Goal: Information Seeking & Learning: Learn about a topic

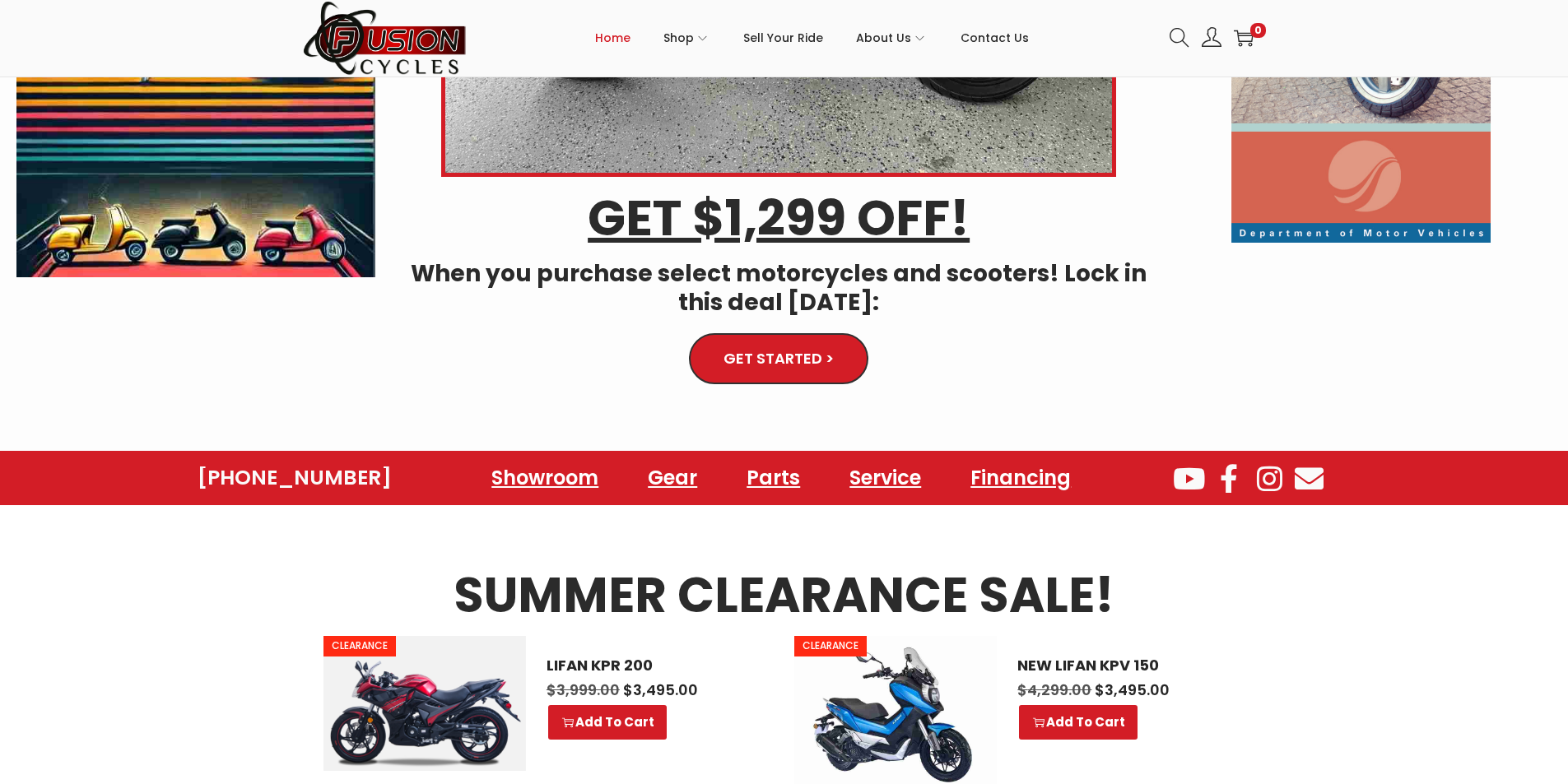
scroll to position [431, 0]
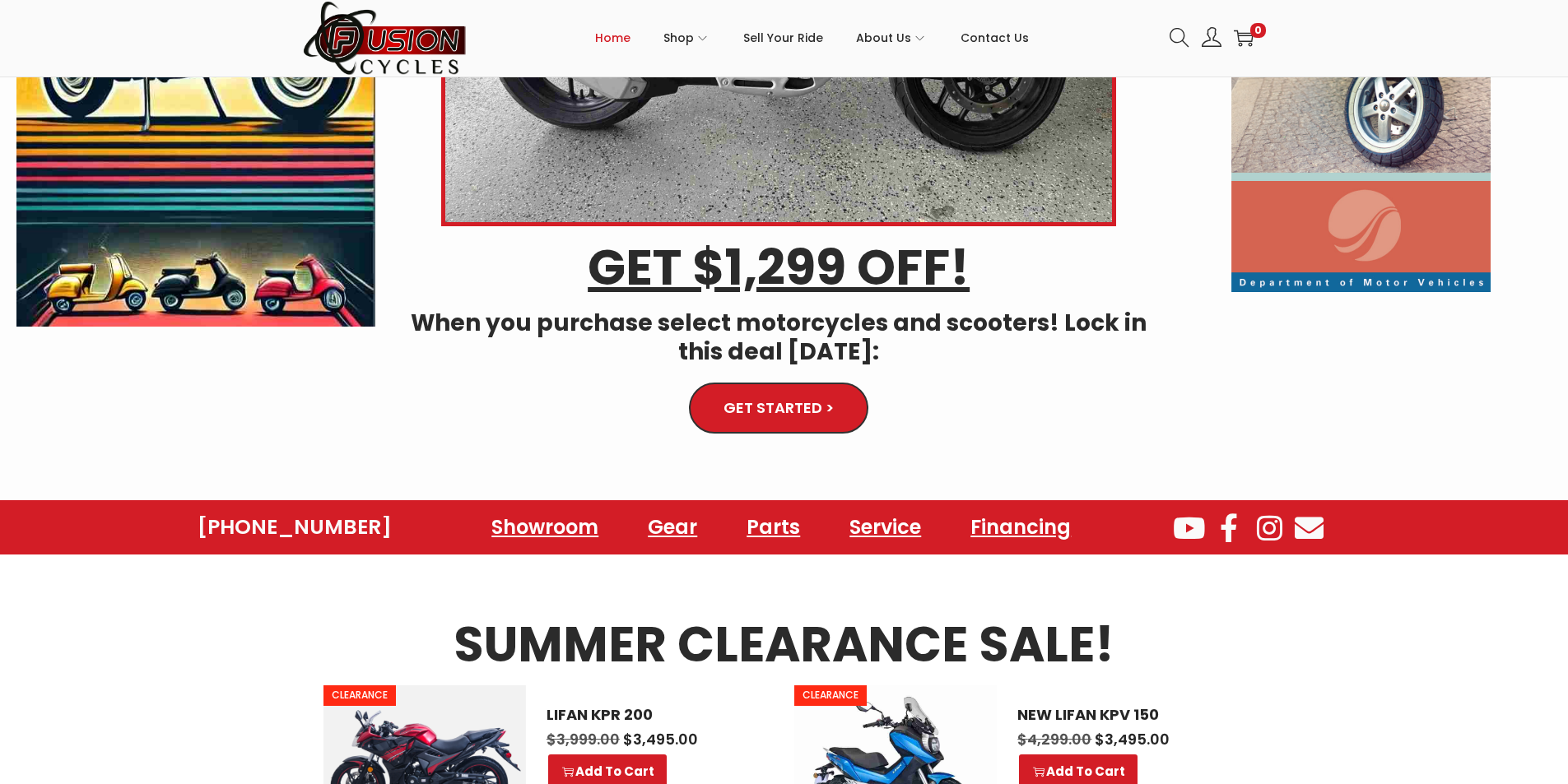
click at [1230, 532] on icon at bounding box center [1229, 527] width 36 height 29
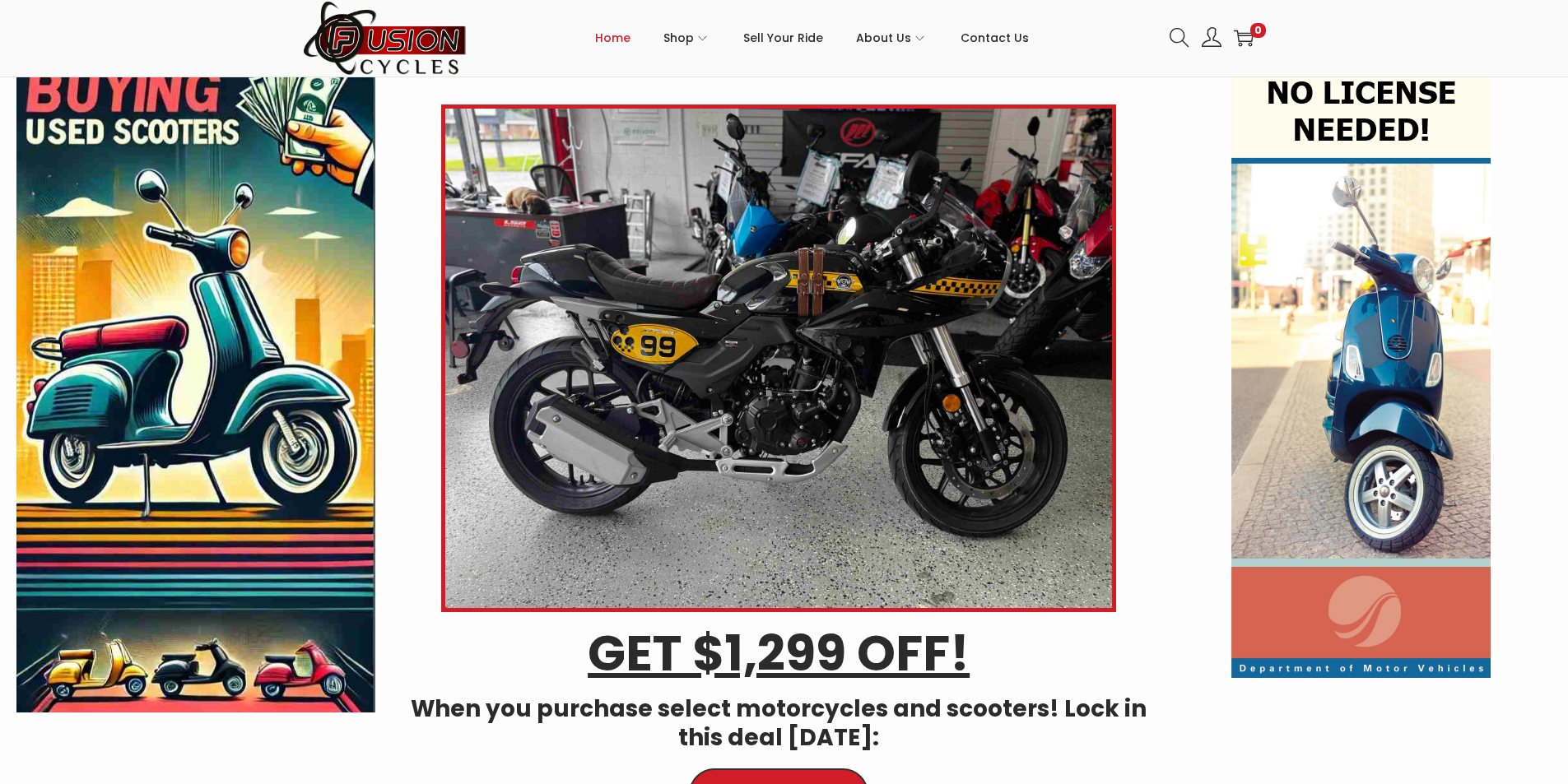
scroll to position [0, 0]
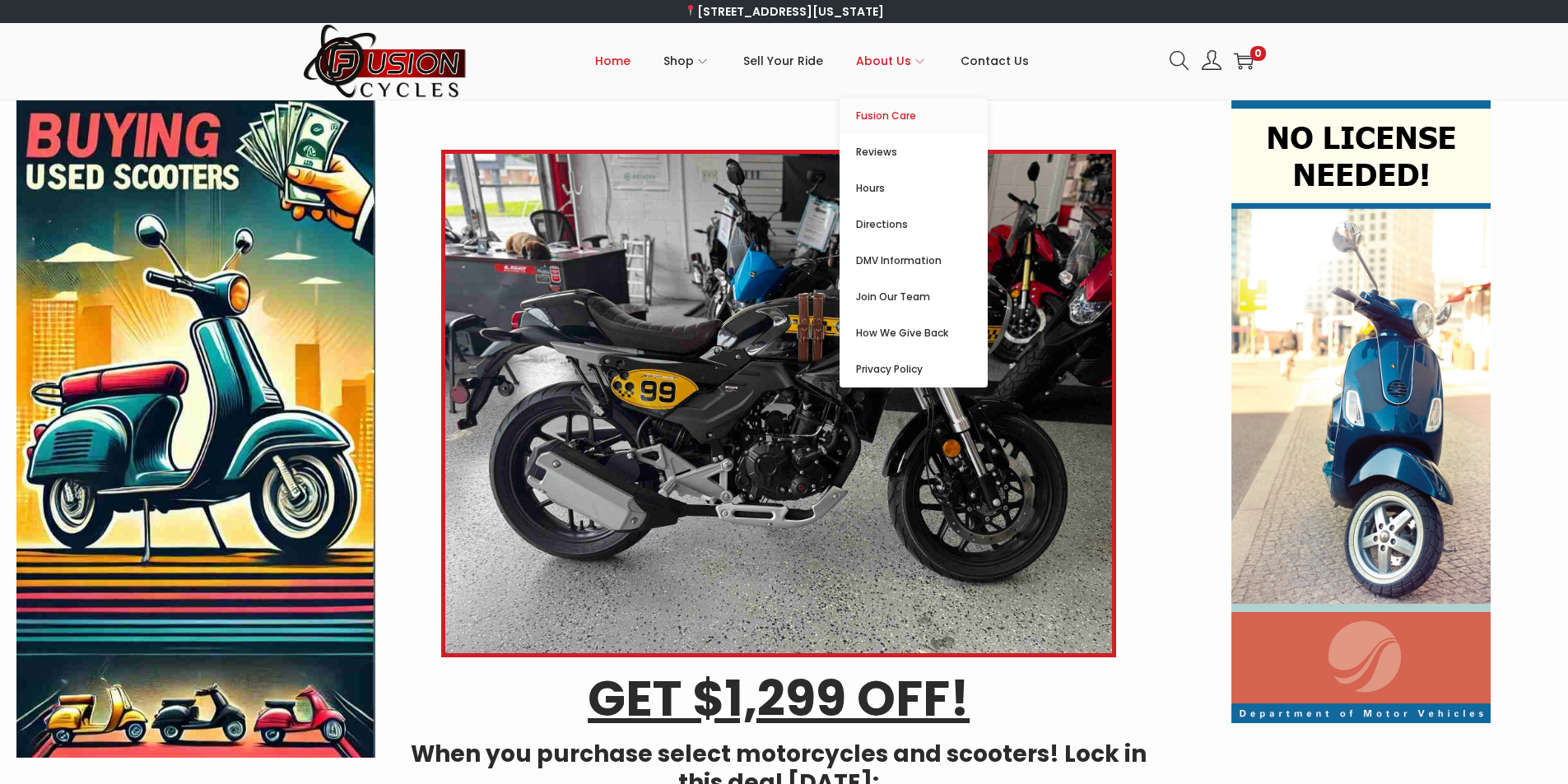
click at [893, 111] on span "Fusion Care" at bounding box center [922, 115] width 132 height 19
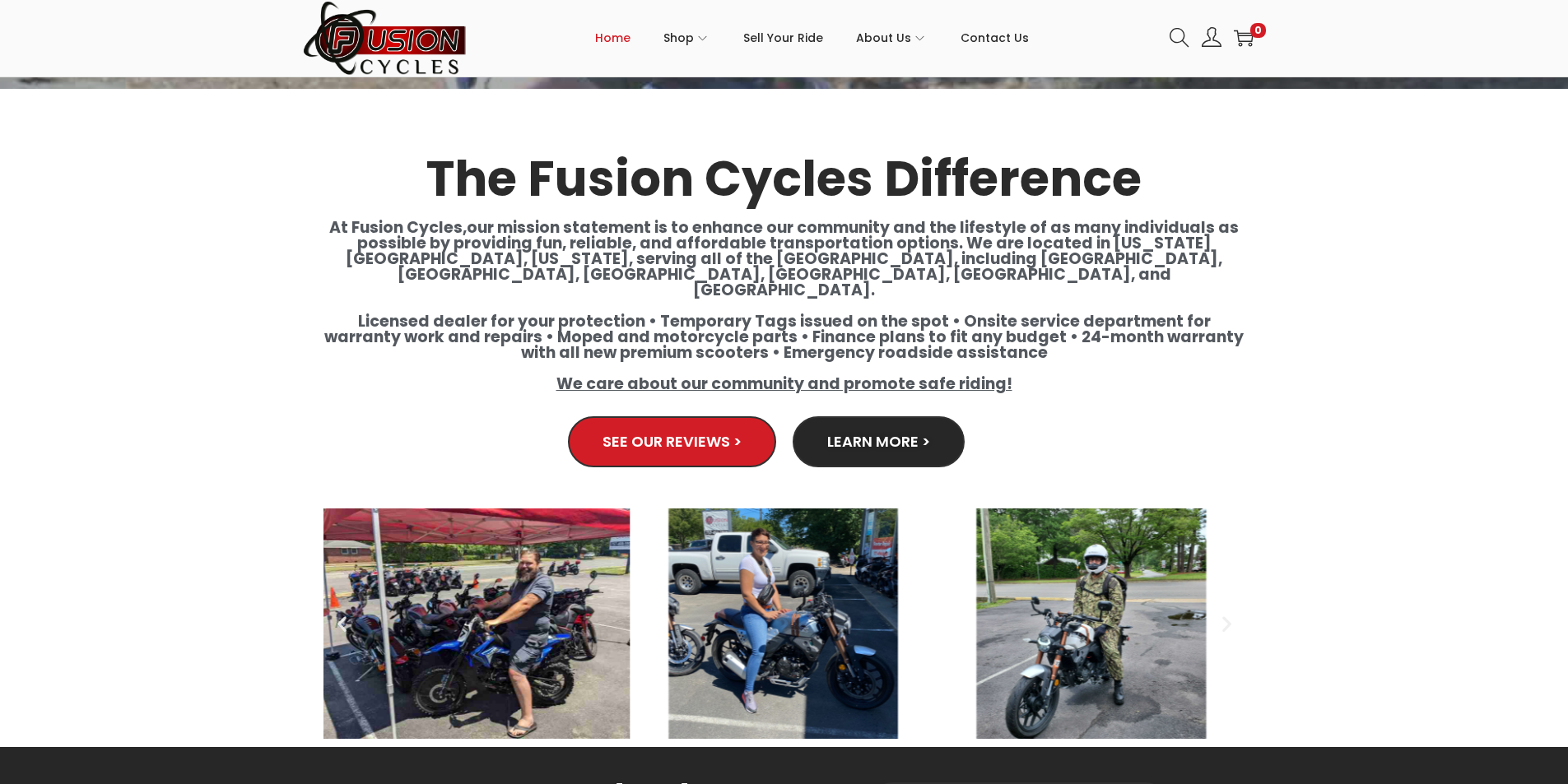
scroll to position [2880, 0]
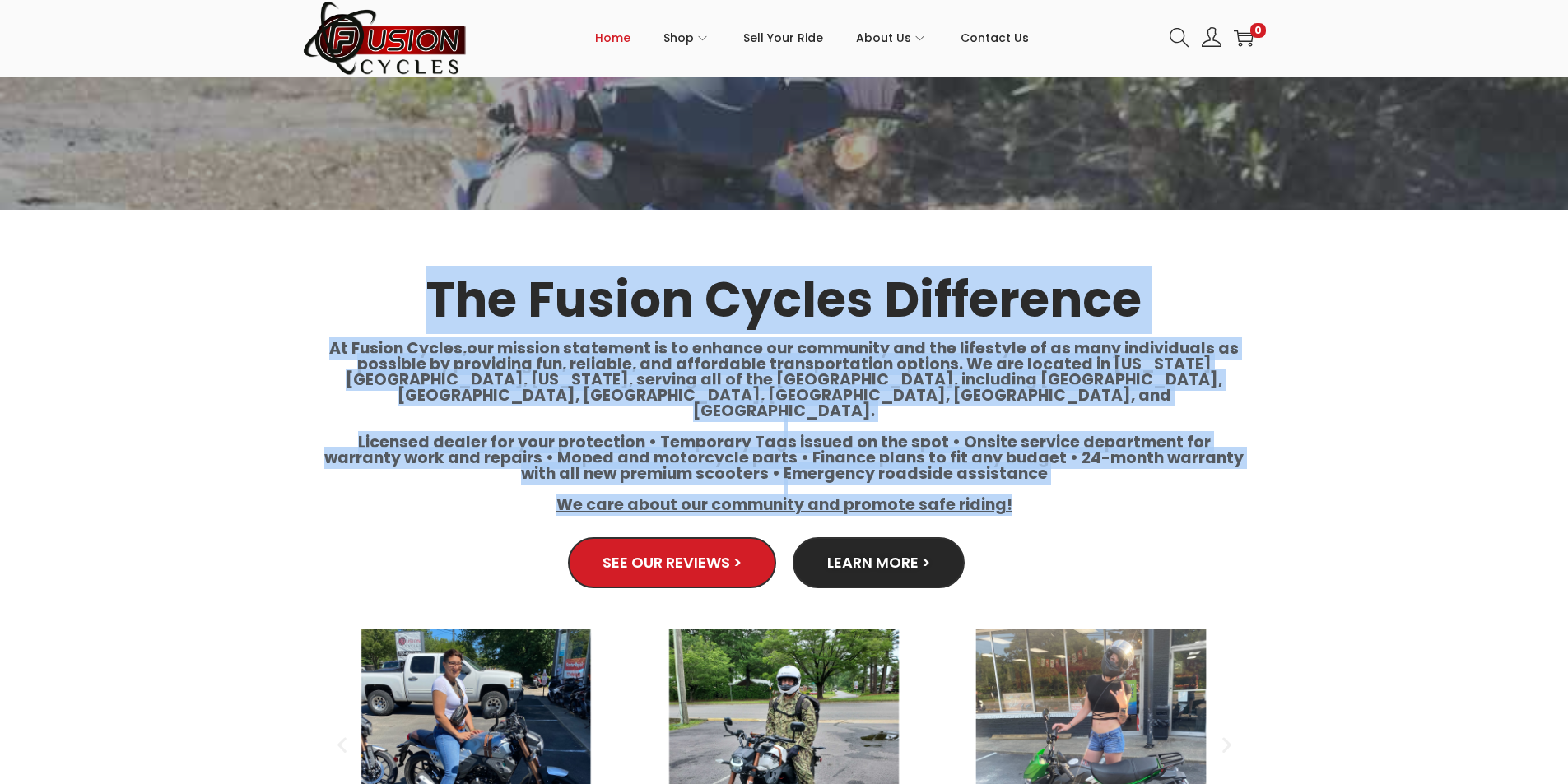
drag, startPoint x: 434, startPoint y: 288, endPoint x: 1032, endPoint y: 776, distance: 771.8
click at [1046, 486] on div "The Fusion Cycles Difference At Fusion Cycles,our mission statement is to enhan…" at bounding box center [784, 539] width 938 height 658
copy div "The Fusion Cycles Difference At Fusion Cycles,our mission statement is to enhan…"
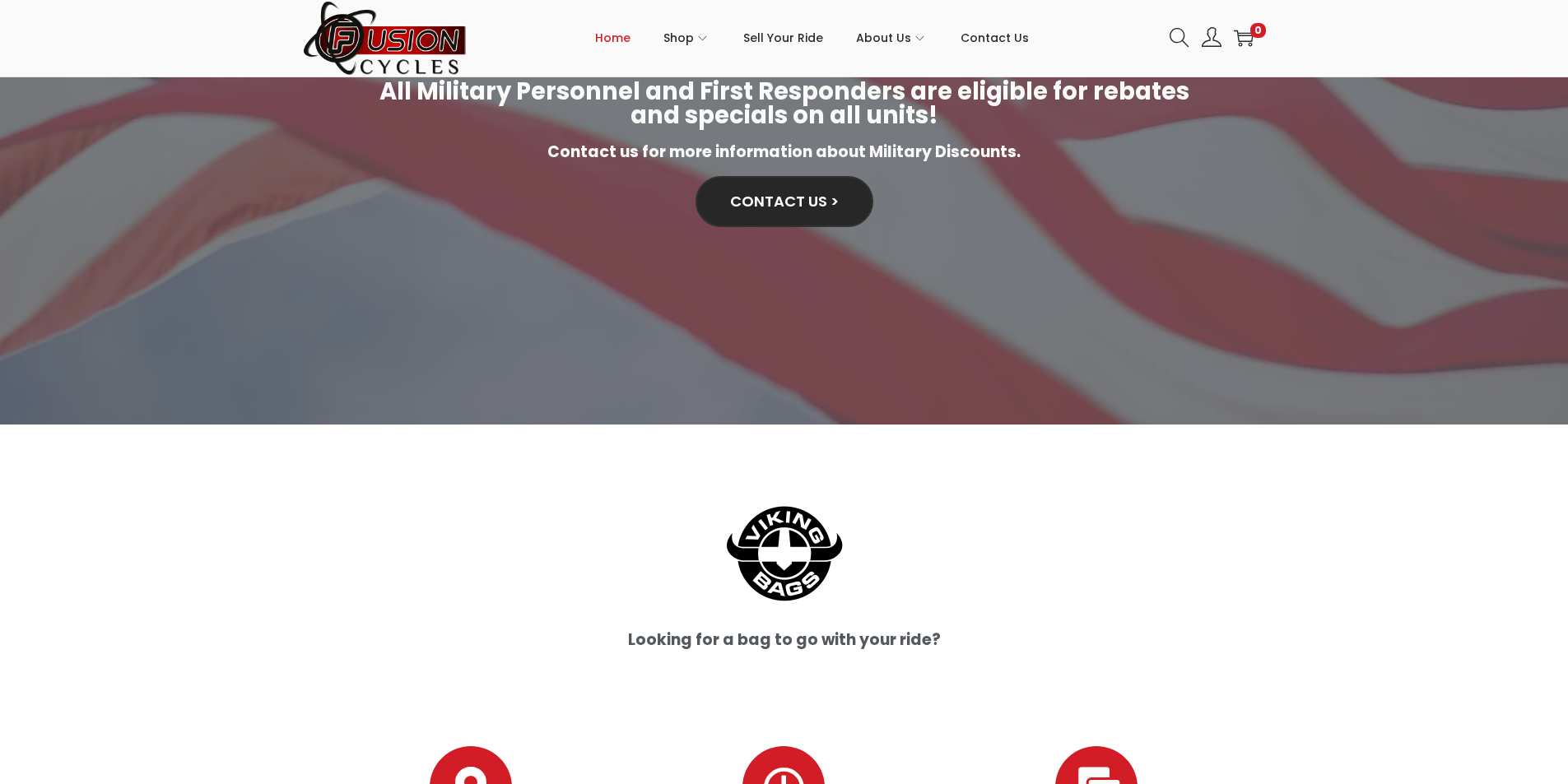
scroll to position [3849, 0]
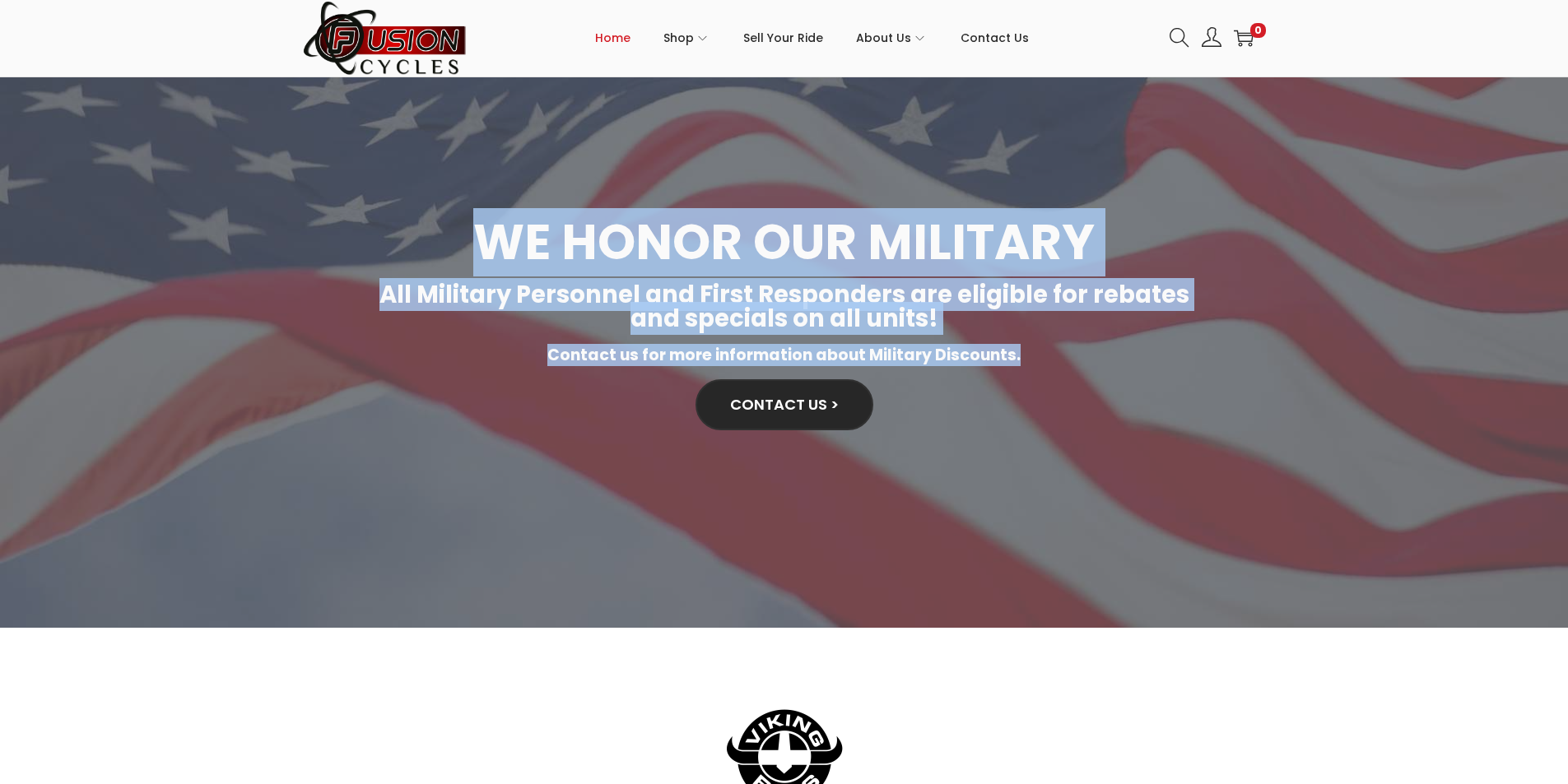
drag, startPoint x: 500, startPoint y: 221, endPoint x: 1063, endPoint y: 350, distance: 577.6
click at [1063, 350] on div "WE HONOR OUR MILITARY All Military Personnel and First Responders are eligible …" at bounding box center [784, 323] width 922 height 591
copy div "WE HONOR OUR MILITARY All Military Personnel and First Responders are eligible …"
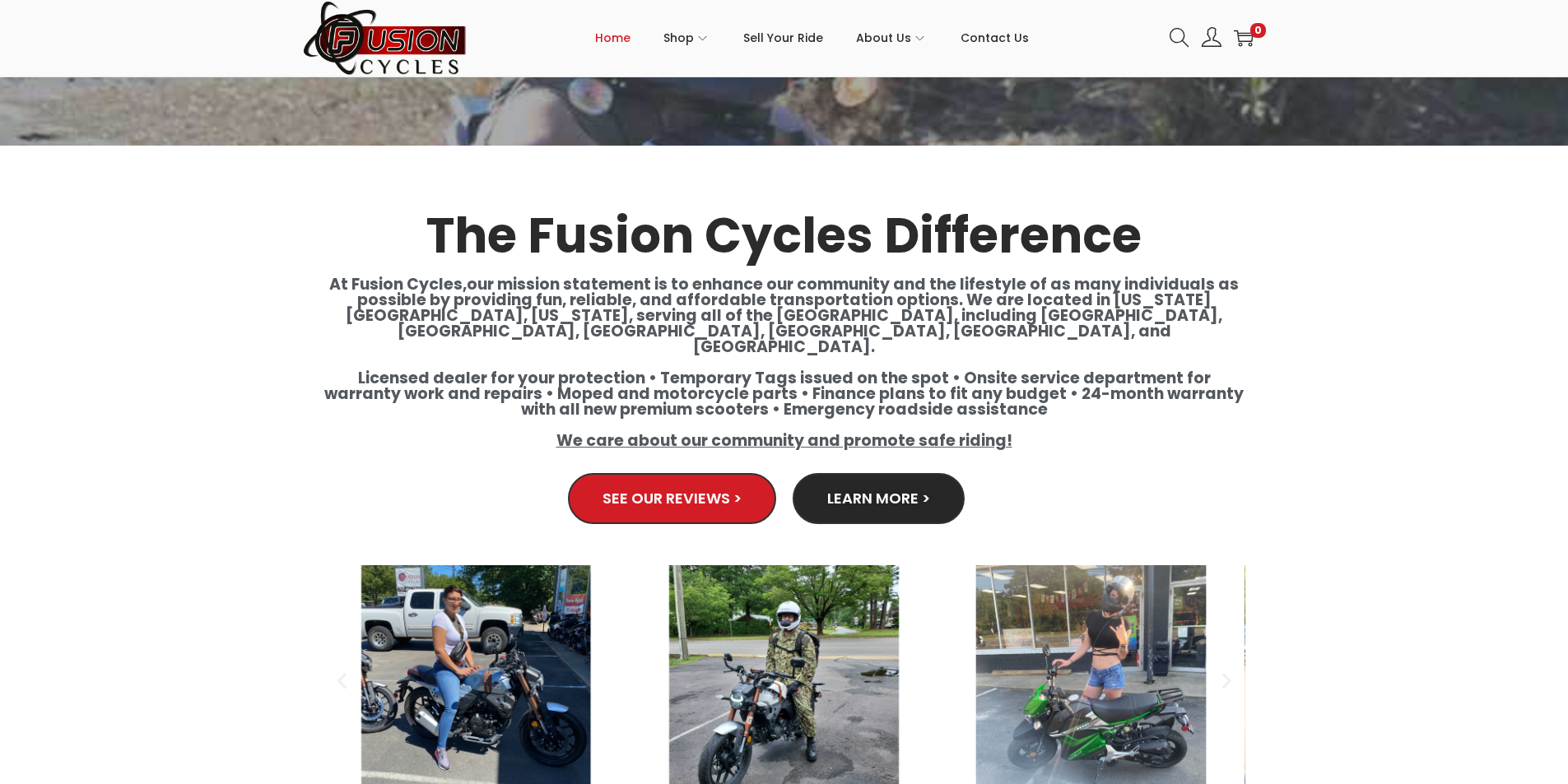
scroll to position [2039, 0]
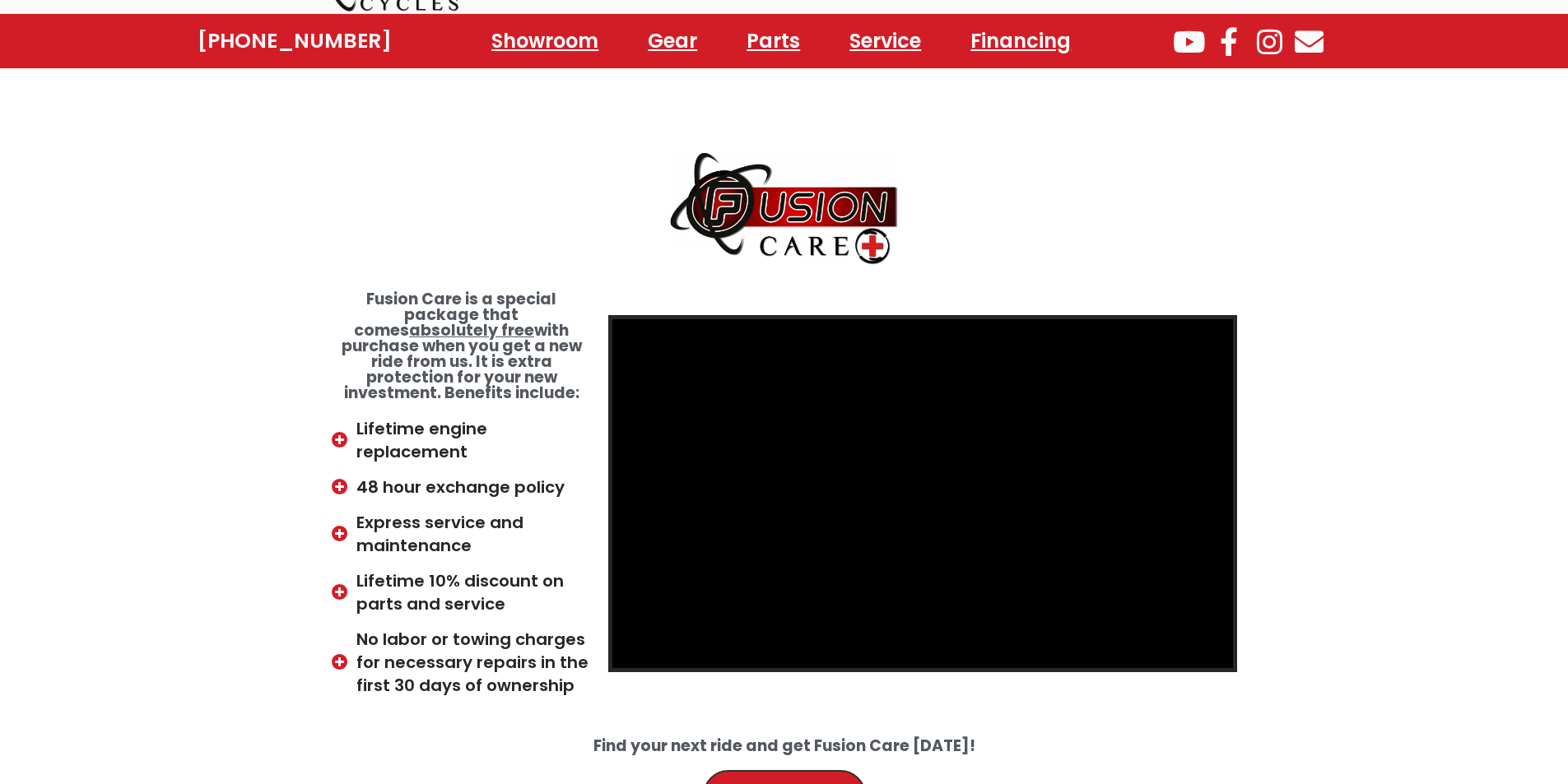
scroll to position [165, 0]
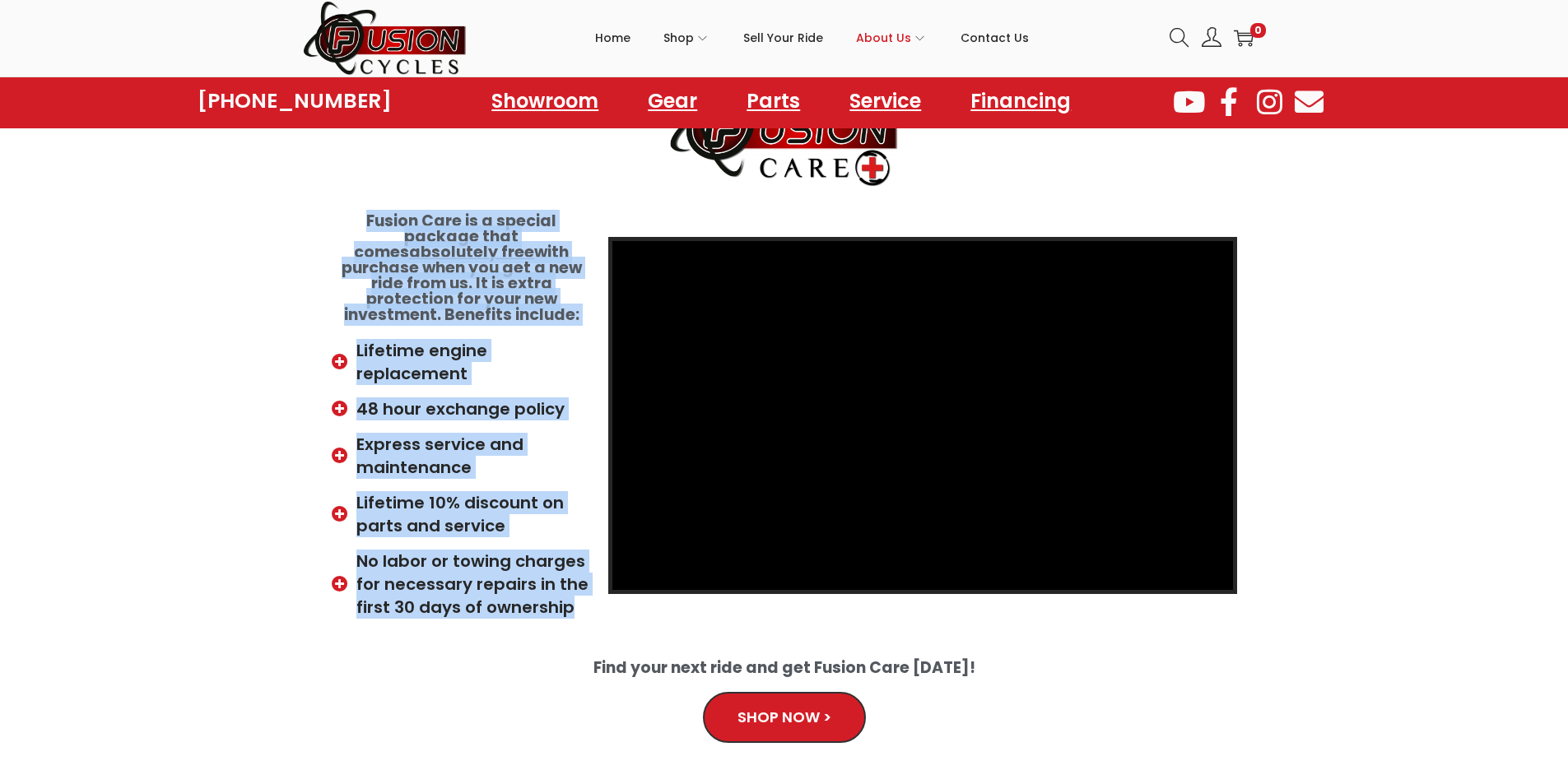
drag, startPoint x: 354, startPoint y: 205, endPoint x: 582, endPoint y: 585, distance: 443.2
click at [582, 585] on div "Fusion Care is a special package that comes absolutely free with purchase when …" at bounding box center [462, 415] width 277 height 422
copy div "Fusion Care is a special package that comes absolutely free with purchase when …"
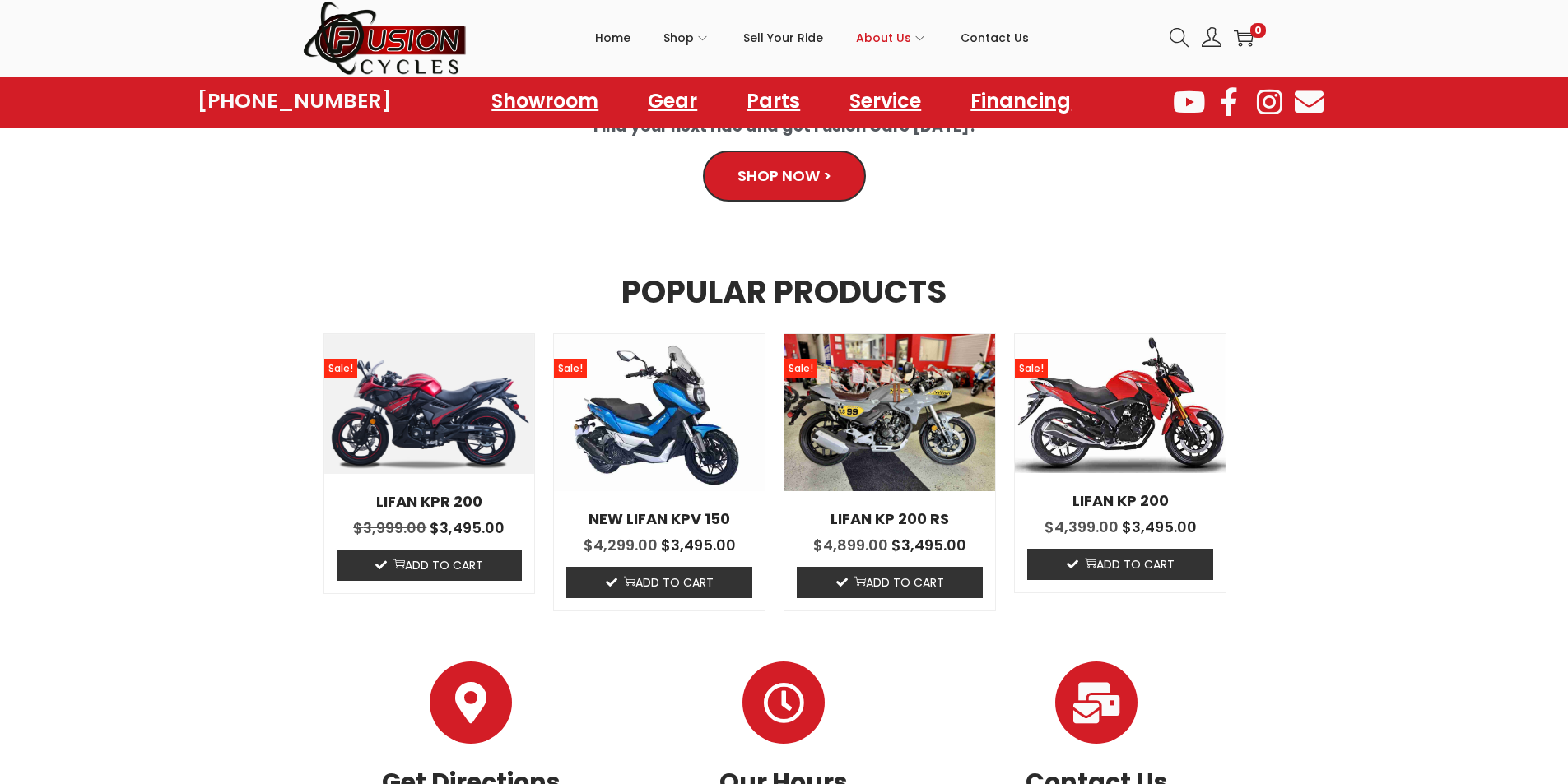
scroll to position [829, 0]
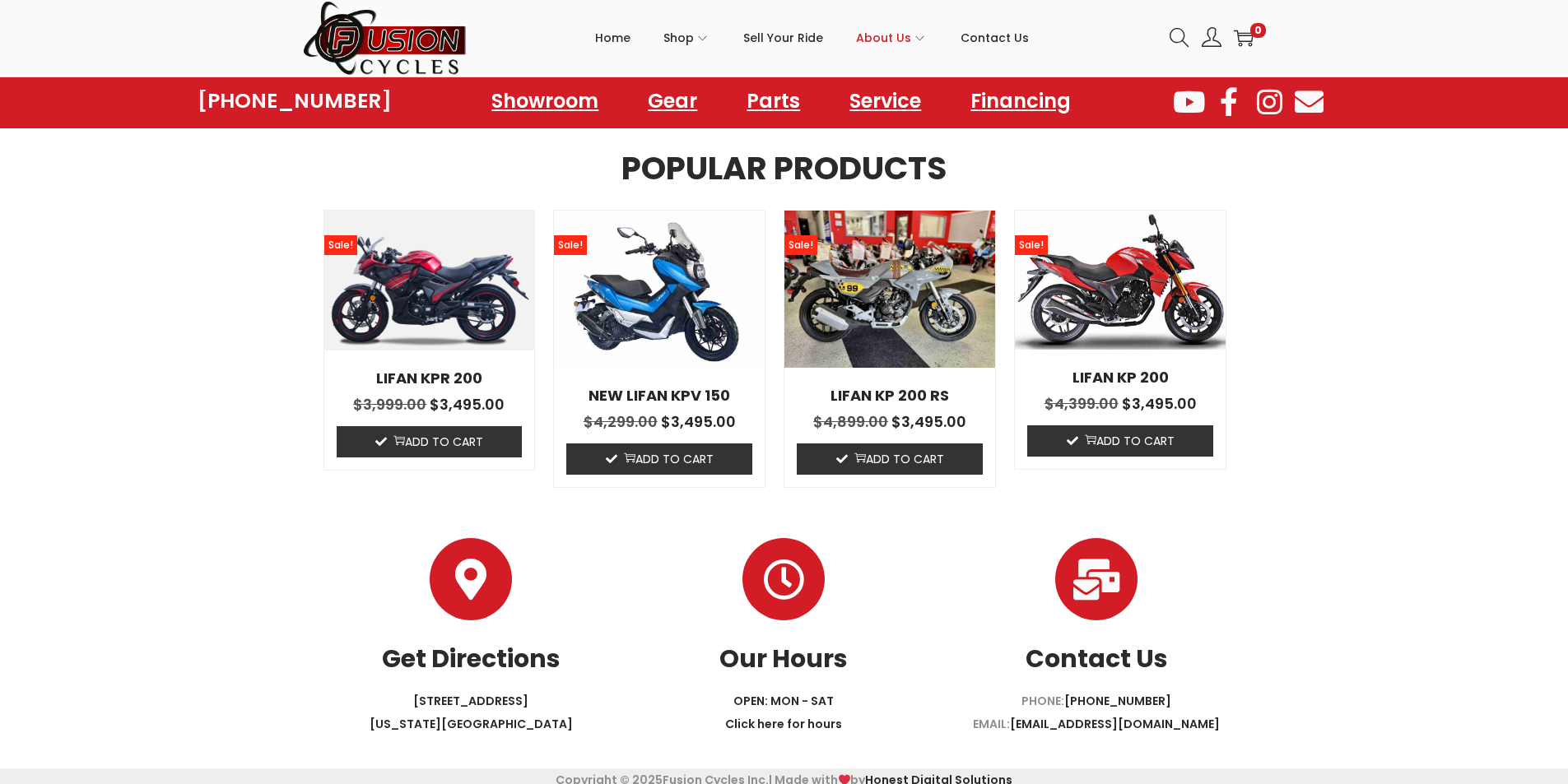
drag, startPoint x: 1360, startPoint y: 512, endPoint x: 1265, endPoint y: 670, distance: 184.4
click at [1362, 513] on section at bounding box center [784, 521] width 1568 height 33
